Goal: Transaction & Acquisition: Book appointment/travel/reservation

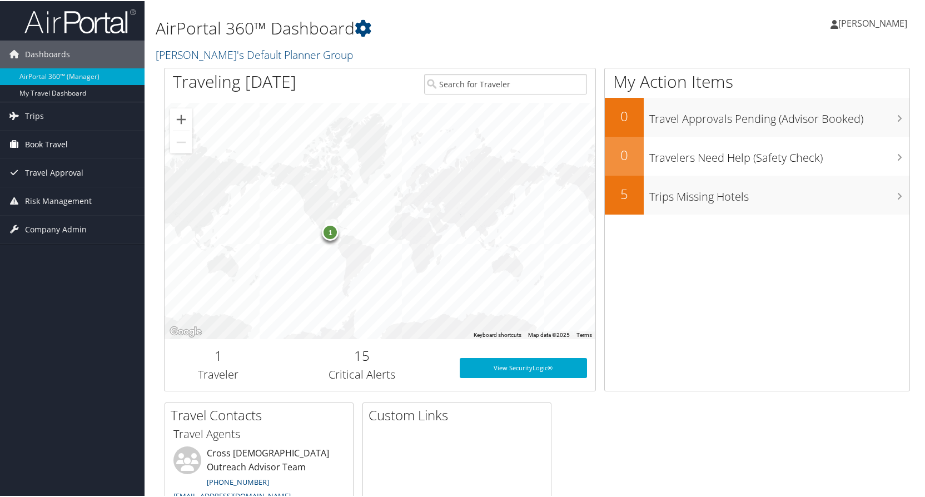
click at [51, 142] on span "Book Travel" at bounding box center [46, 143] width 43 height 28
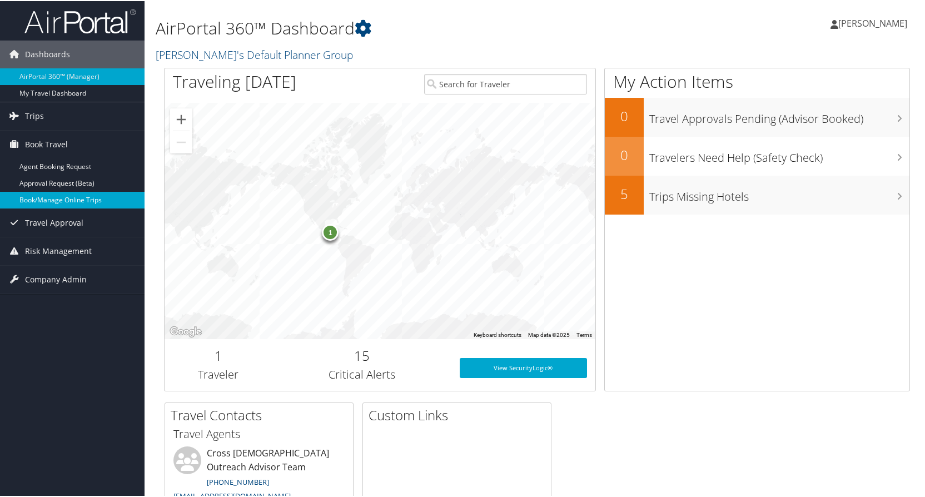
click at [62, 197] on link "Book/Manage Online Trips" at bounding box center [72, 199] width 144 height 17
